Goal: Check status: Check status

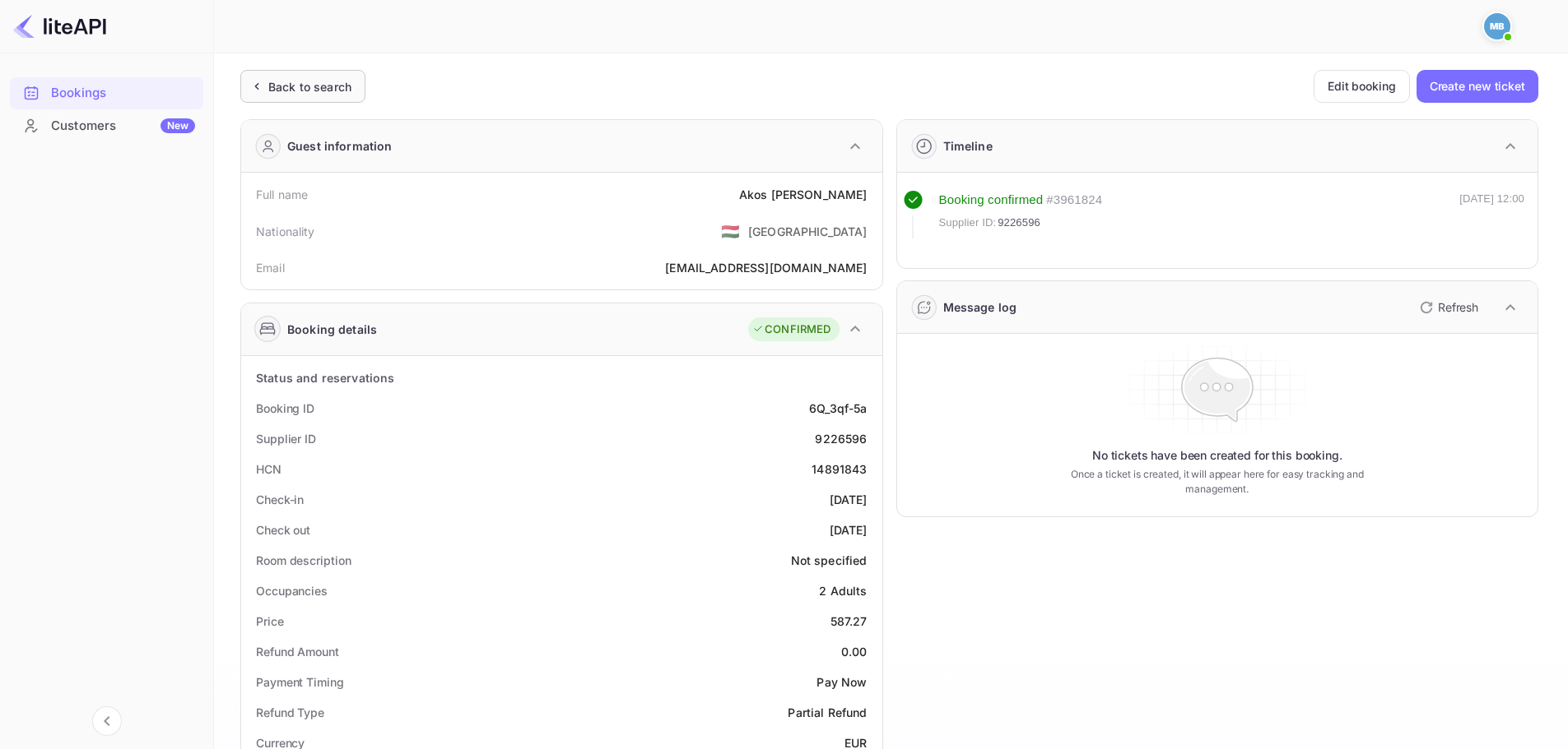
click at [300, 90] on div "Back to search" at bounding box center [309, 86] width 83 height 17
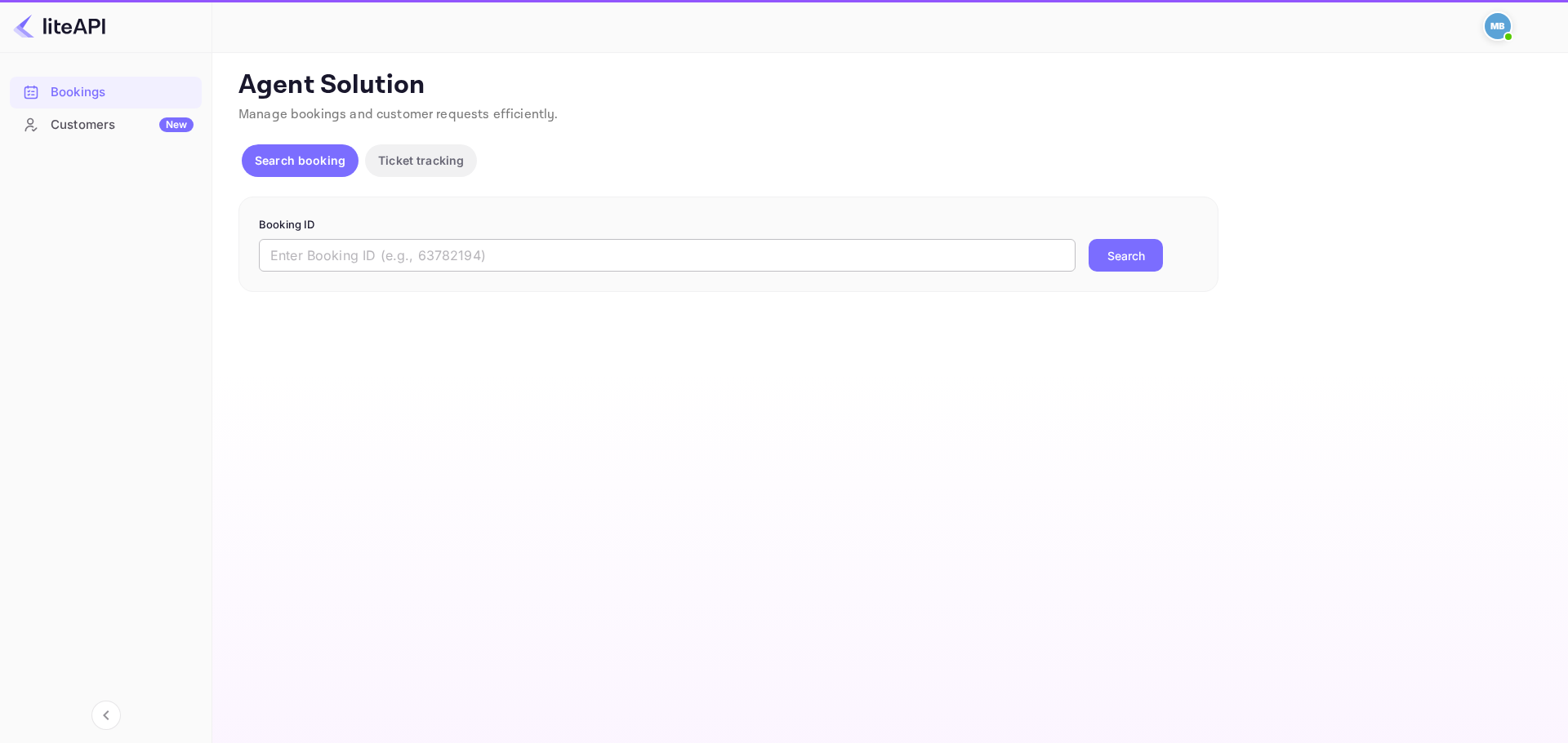
click at [465, 258] on input "text" at bounding box center [667, 255] width 817 height 33
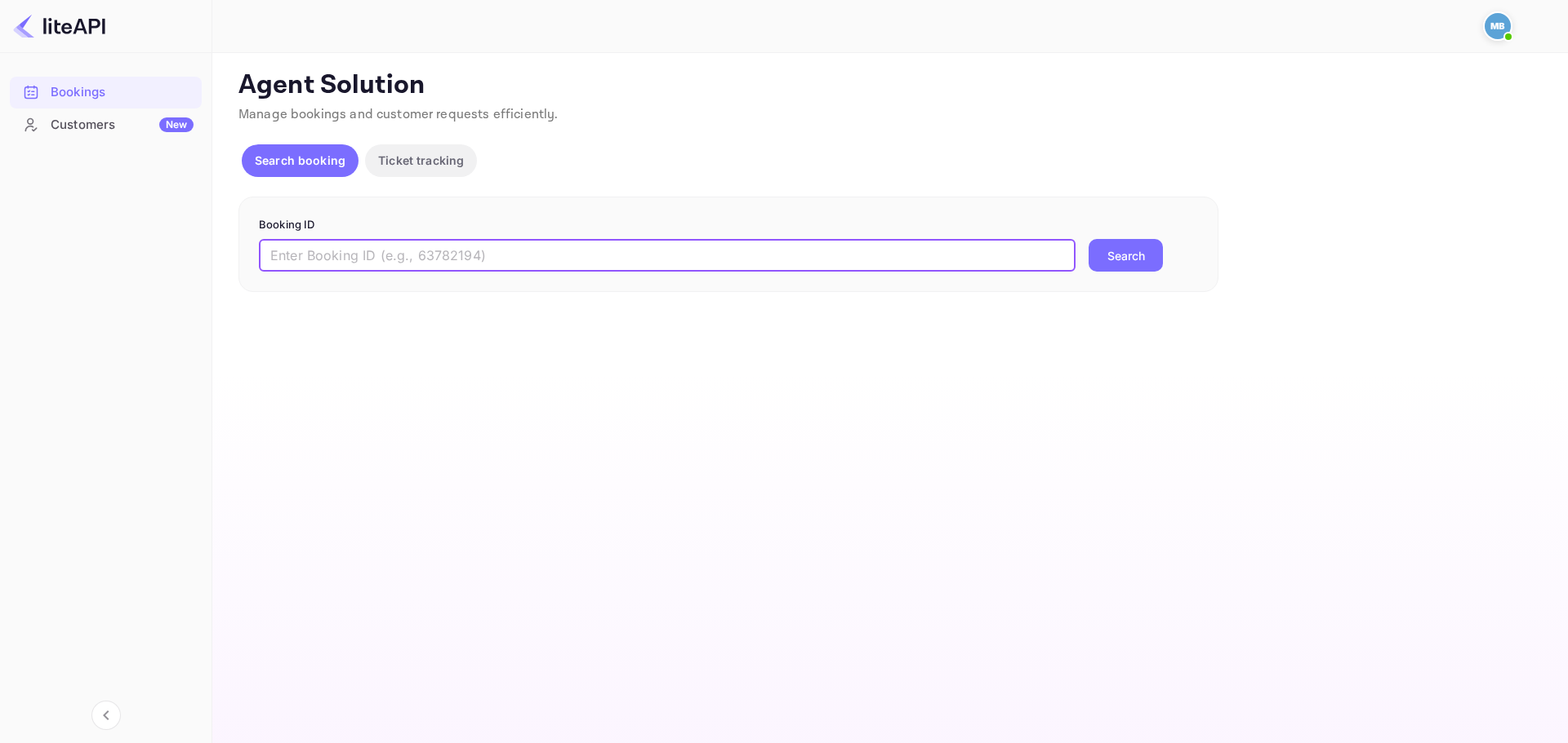
paste input "8970446"
type input "8970446"
click at [1088, 239] on button "Search" at bounding box center [1125, 255] width 74 height 33
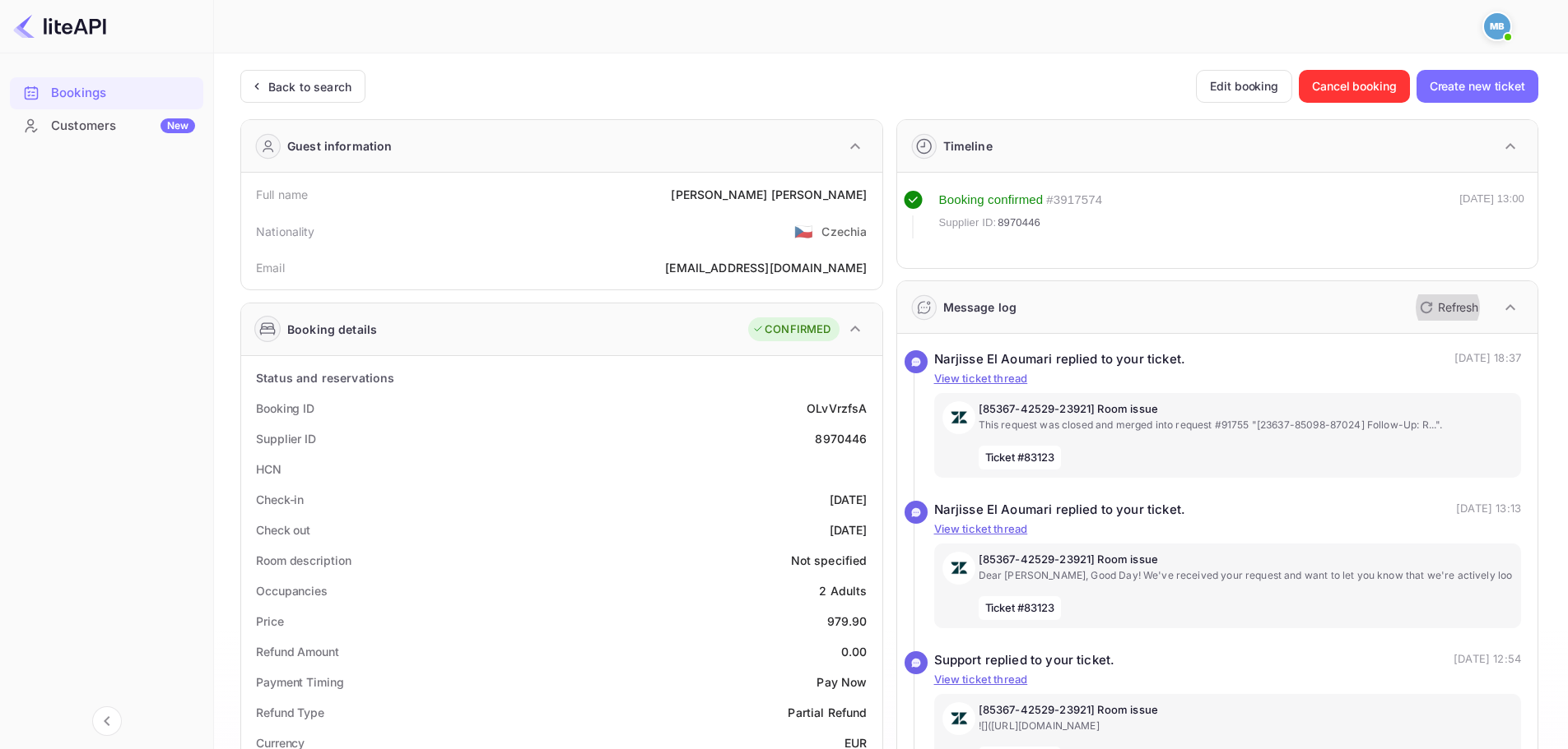
click at [1438, 310] on p "Refresh" at bounding box center [1458, 306] width 40 height 17
click at [1432, 304] on icon "button" at bounding box center [1426, 307] width 20 height 20
click at [1430, 307] on icon "button" at bounding box center [1426, 307] width 20 height 20
click at [1420, 307] on icon "button" at bounding box center [1425, 307] width 12 height 12
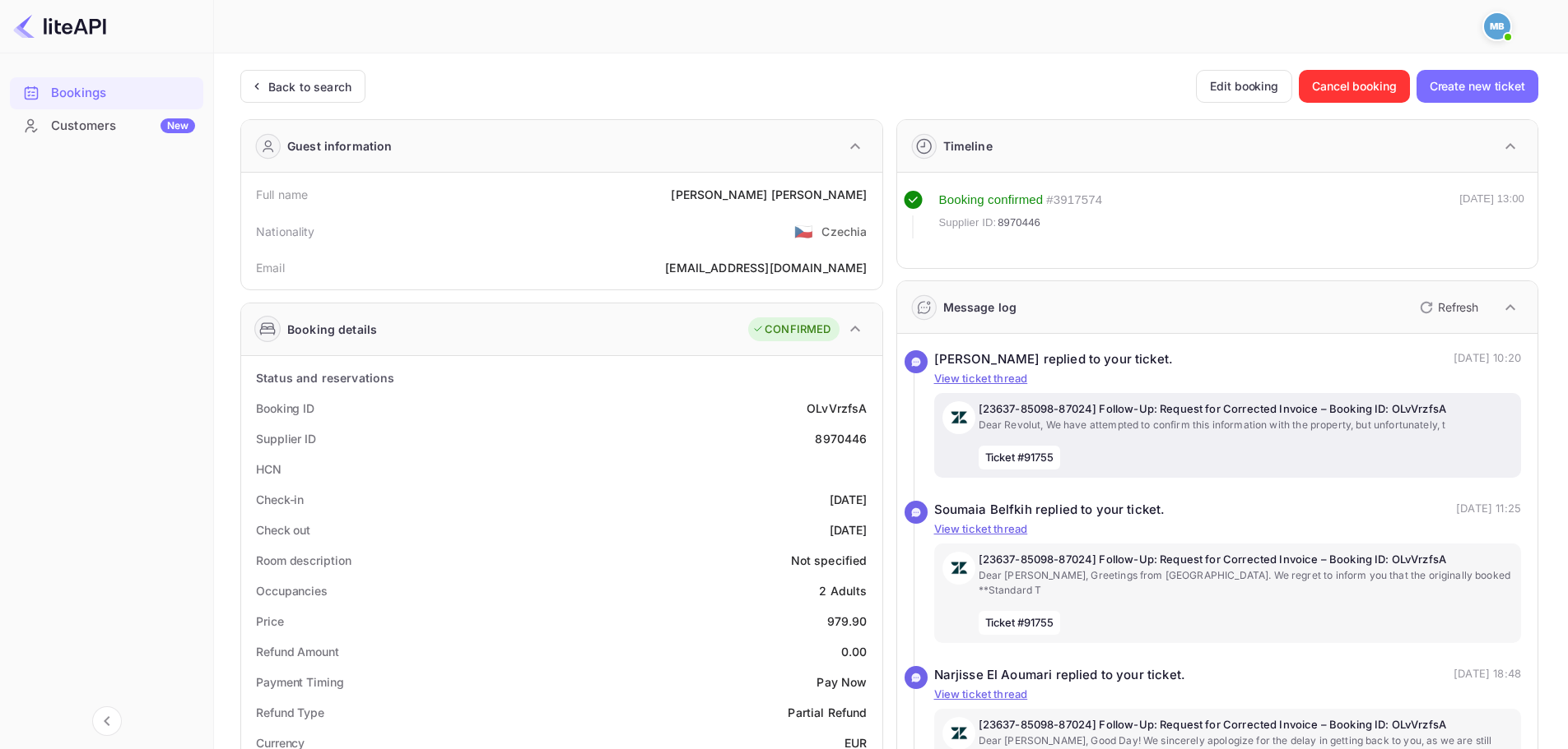
click at [1082, 419] on p "Dear Revolut, We have attempted to confirm this information with the property, …" at bounding box center [1245, 425] width 535 height 15
